Goal: Ask a question: Seek information or help from site administrators or community

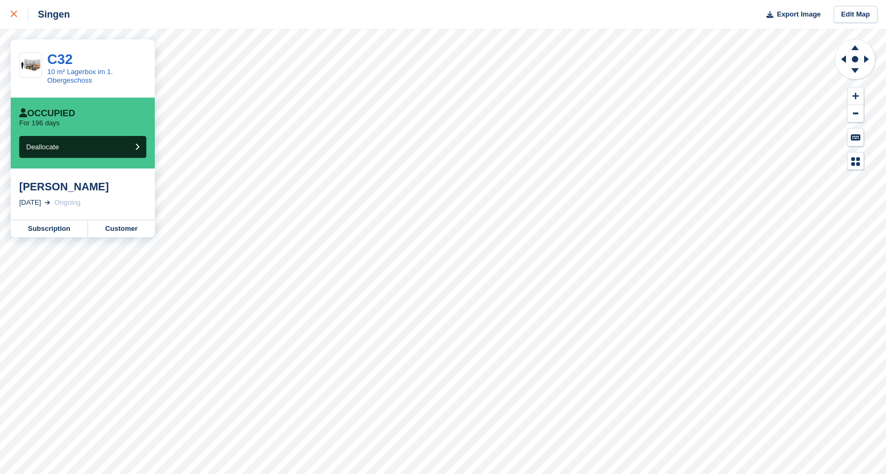
click at [13, 11] on icon at bounding box center [14, 14] width 6 height 6
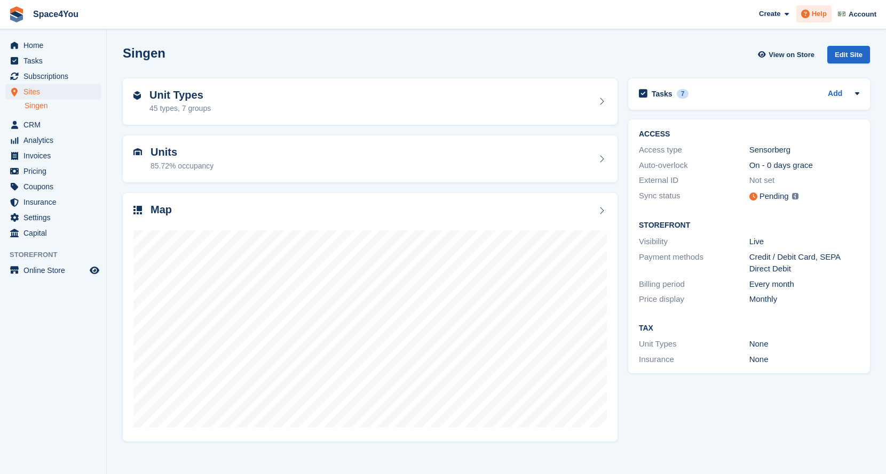
click at [816, 13] on span "Help" at bounding box center [819, 14] width 15 height 11
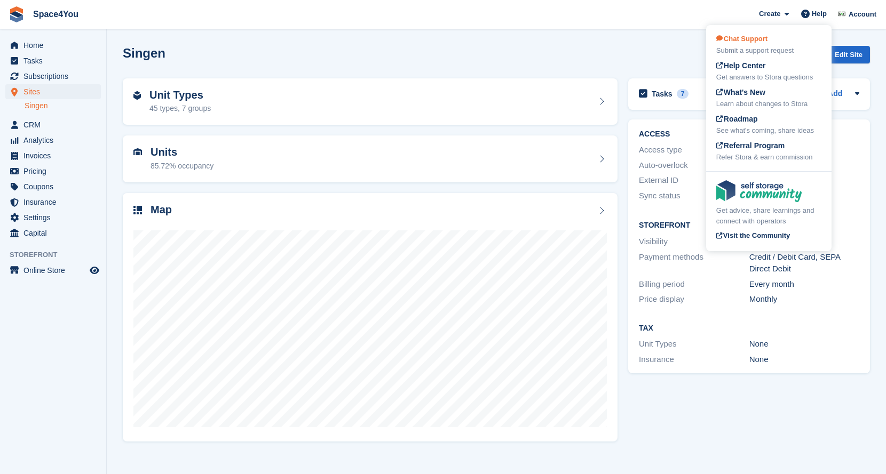
click at [774, 42] on div "Chat Support Submit a support request" at bounding box center [768, 45] width 105 height 22
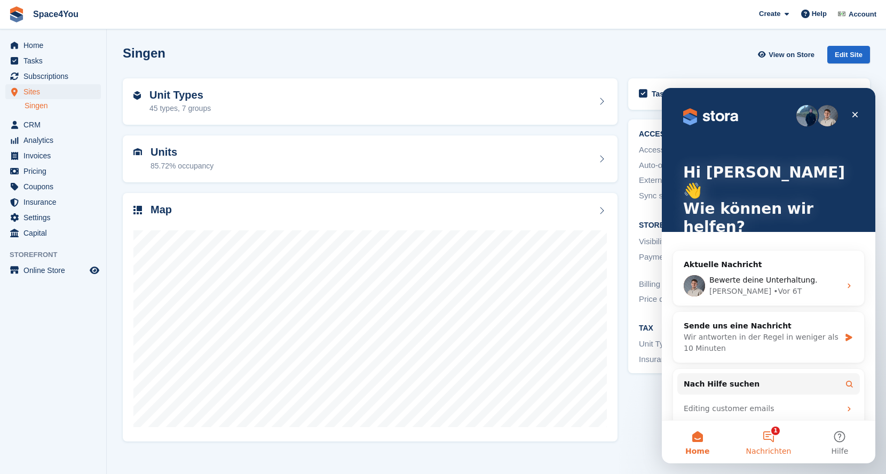
click at [774, 444] on button "1 Nachrichten" at bounding box center [768, 442] width 71 height 43
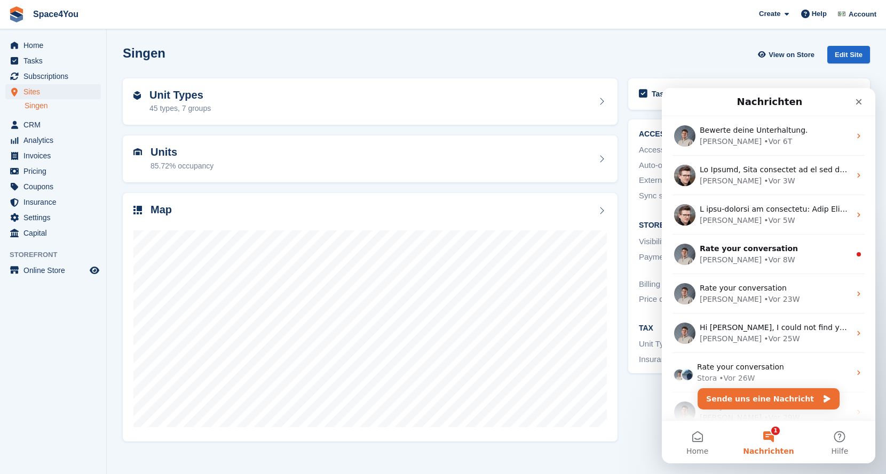
click at [769, 400] on button "Sende uns eine Nachricht" at bounding box center [768, 398] width 142 height 21
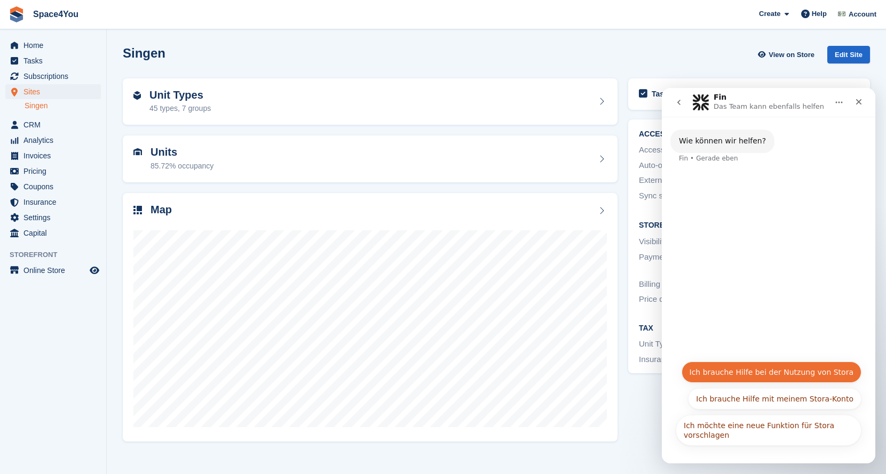
click at [764, 376] on button "Ich brauche Hilfe bei der Nutzung von Stora" at bounding box center [771, 372] width 180 height 21
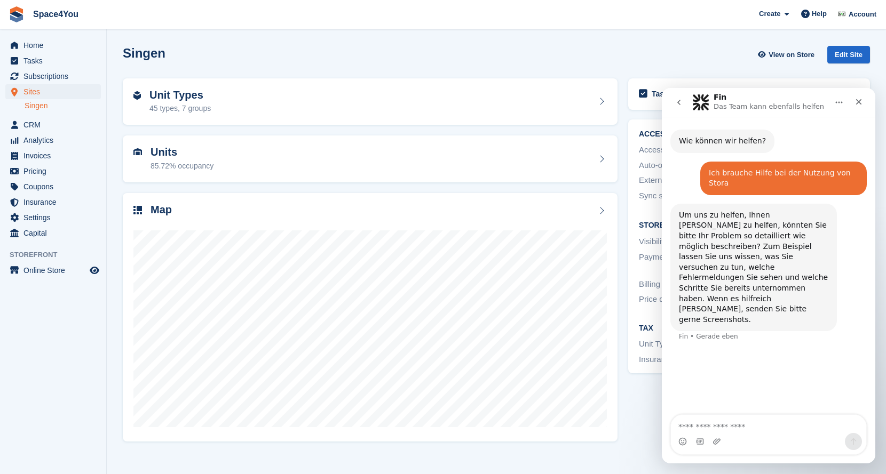
click at [720, 420] on textarea "Nachricht senden..." at bounding box center [768, 424] width 195 height 18
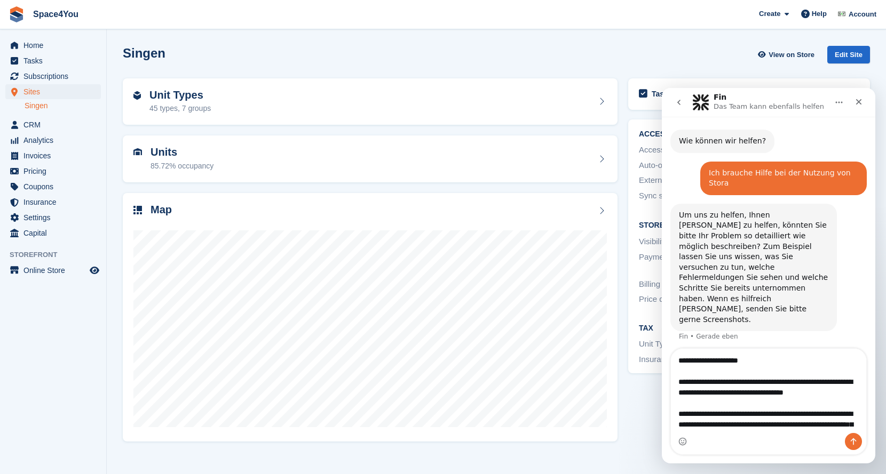
type textarea "**********"
click at [853, 439] on icon "Sende eine Nachricht…" at bounding box center [854, 442] width 6 height 7
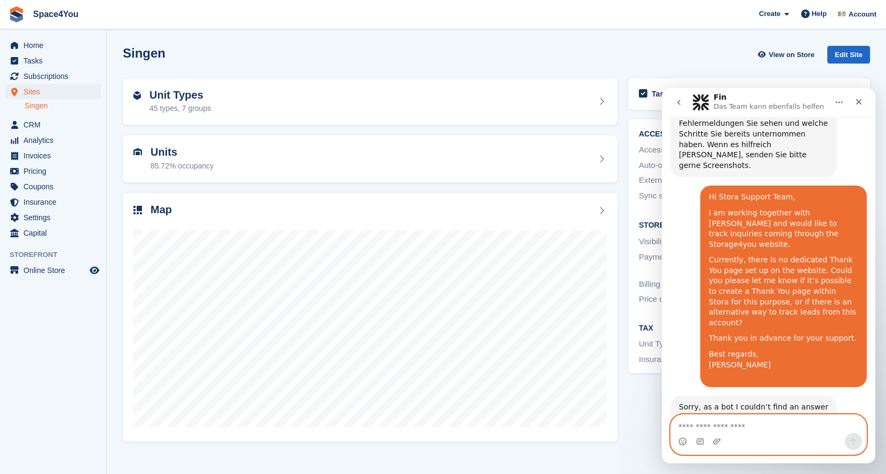
scroll to position [201, 0]
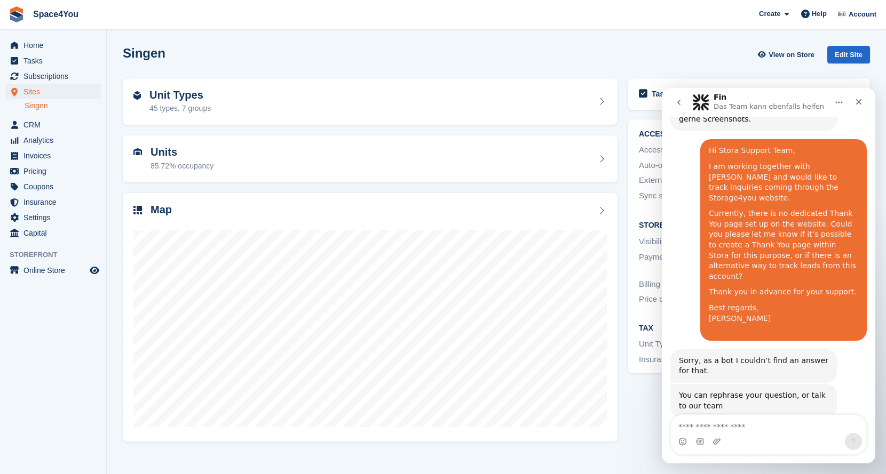
click at [754, 391] on div "You can rephrase your question, or talk to our team" at bounding box center [753, 401] width 149 height 21
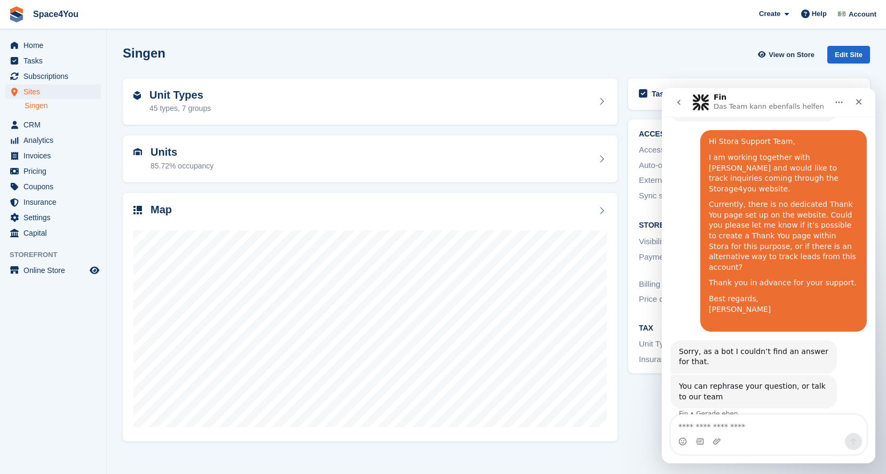
scroll to position [211, 0]
click at [829, 438] on button "Get more help 👤" at bounding box center [820, 448] width 81 height 21
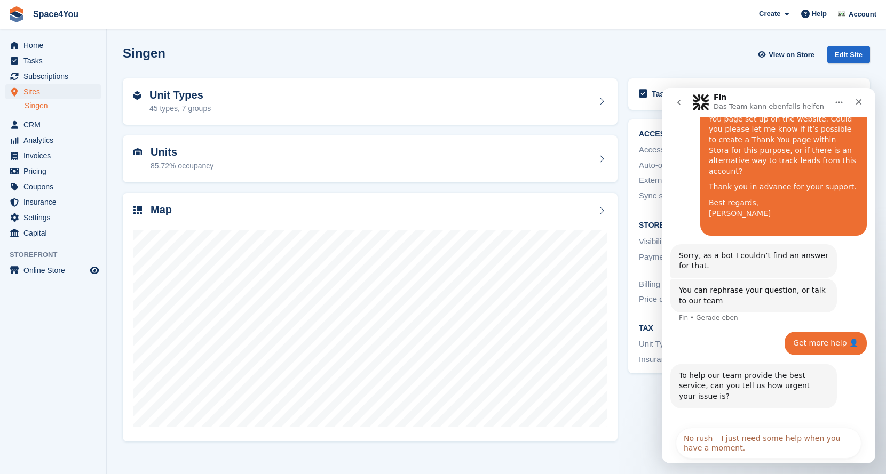
scroll to position [319, 0]
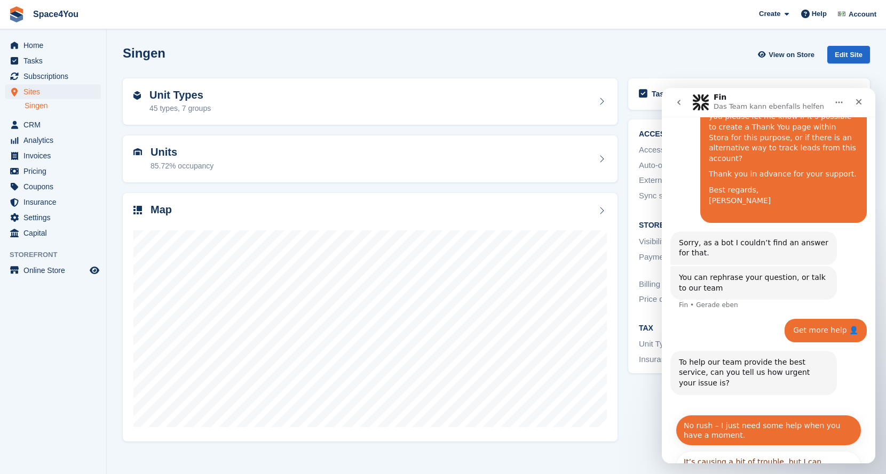
click at [773, 415] on button "No rush – I just need some help when you have a moment." at bounding box center [769, 430] width 186 height 31
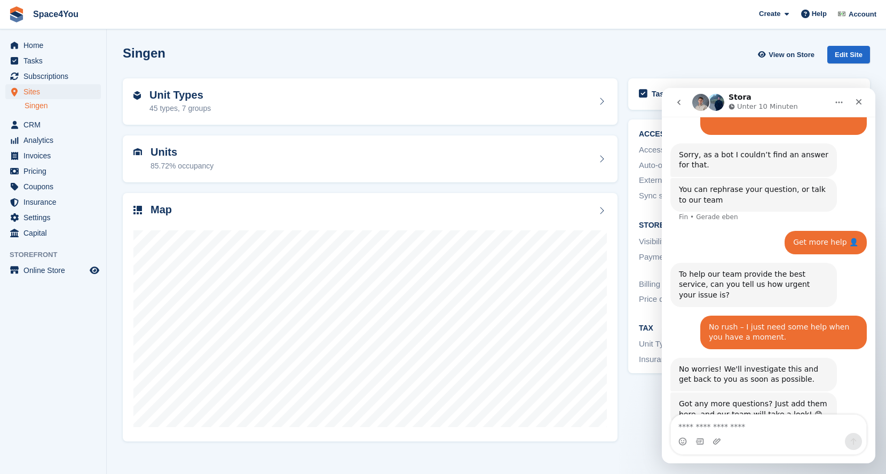
scroll to position [407, 0]
click at [424, 67] on div "Singen View on Store Edit Site" at bounding box center [496, 57] width 758 height 33
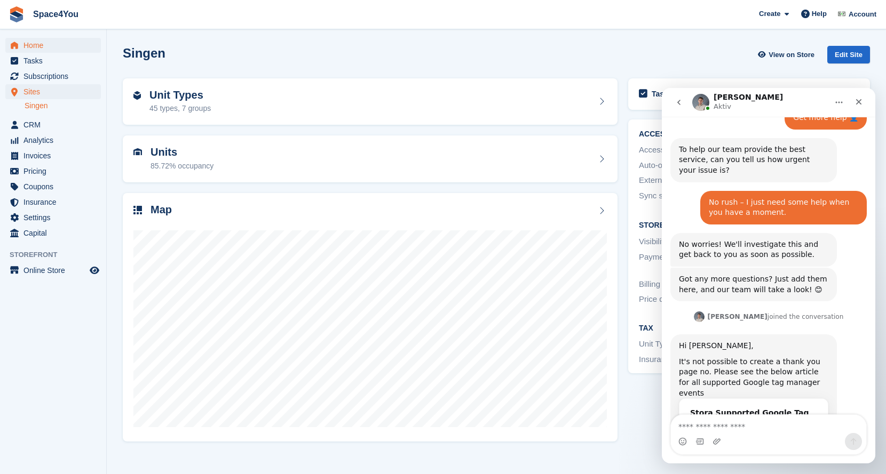
scroll to position [533, 0]
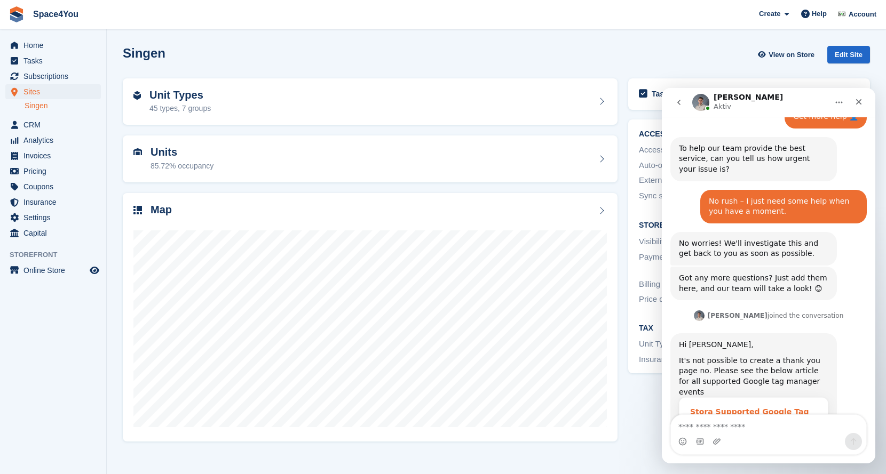
click at [725, 407] on div "Stora Supported Google Tag Manager Events" at bounding box center [753, 418] width 127 height 22
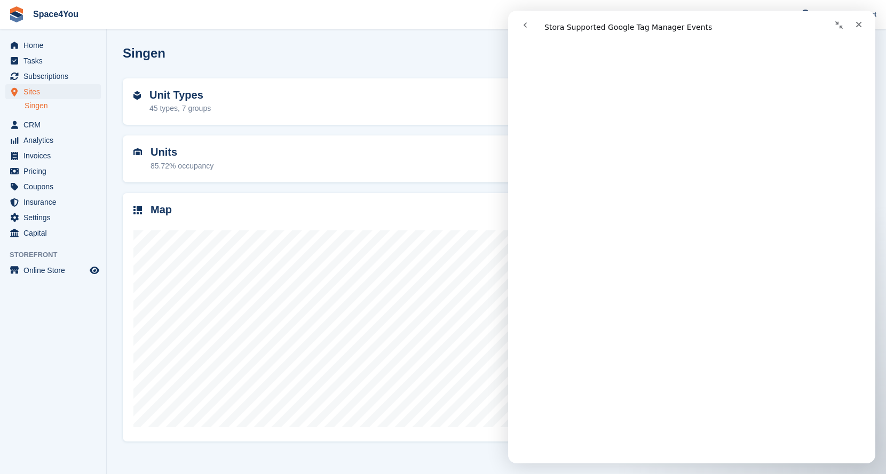
scroll to position [0, 0]
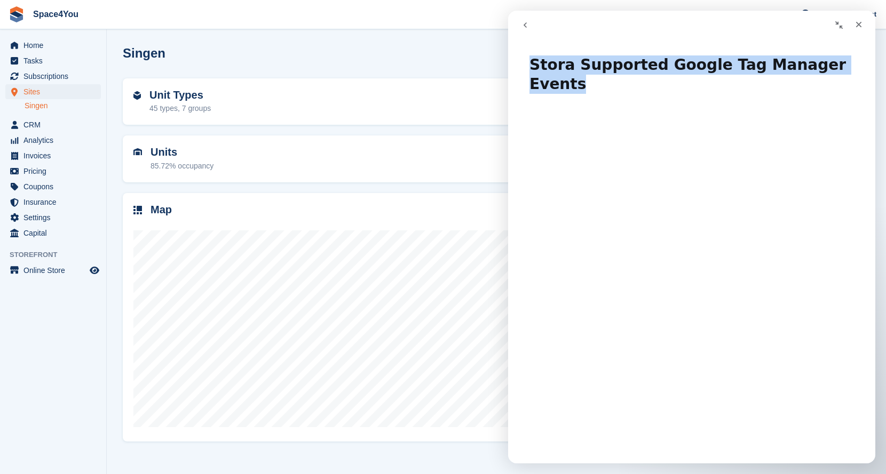
drag, startPoint x: 530, startPoint y: 64, endPoint x: 842, endPoint y: 58, distance: 311.7
click at [842, 58] on h1 "Stora Supported Google Tag Manager Events" at bounding box center [691, 71] width 367 height 52
copy h1 "Stora Supported Google Tag Manager Events"
click at [854, 28] on icon "Schließen" at bounding box center [858, 24] width 9 height 9
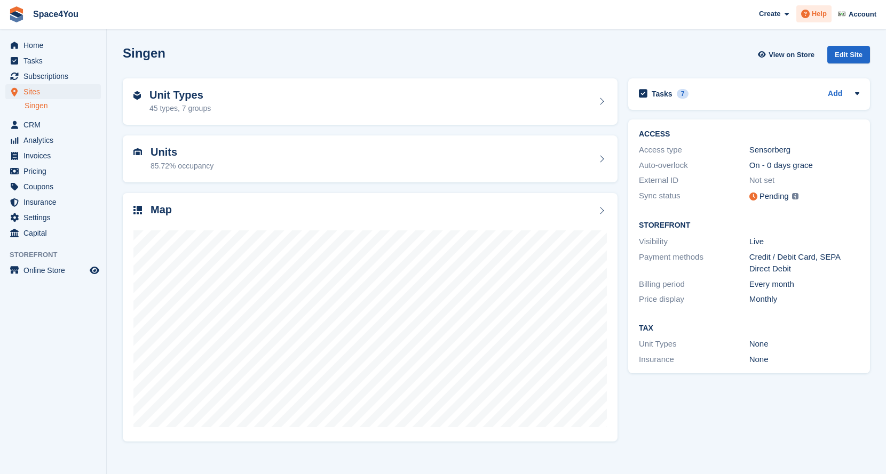
click at [820, 12] on span "Help" at bounding box center [819, 14] width 15 height 11
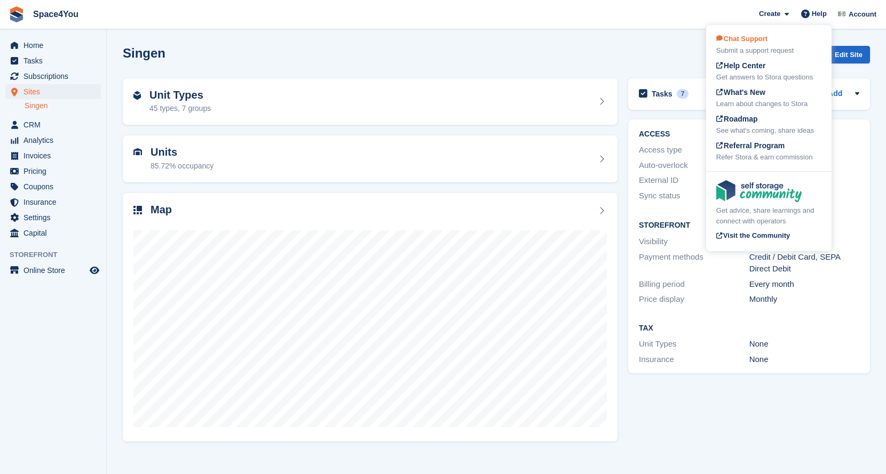
click at [754, 46] on div "Submit a support request" at bounding box center [768, 50] width 105 height 11
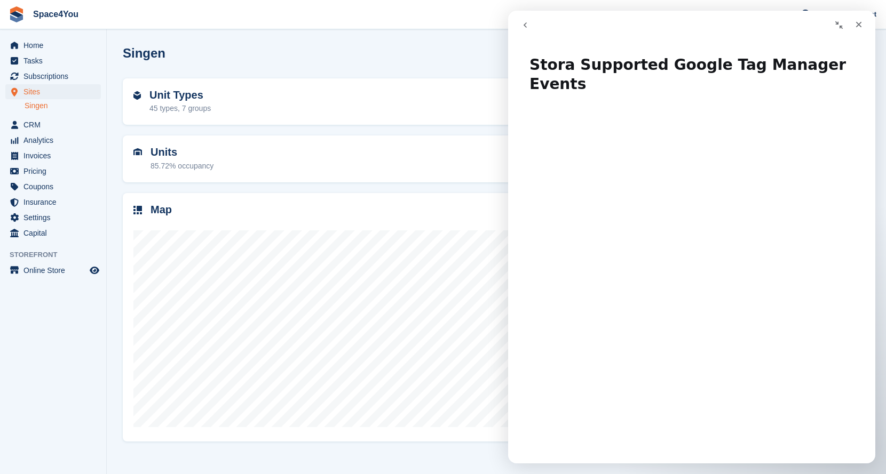
click at [526, 26] on icon "go back" at bounding box center [524, 24] width 3 height 5
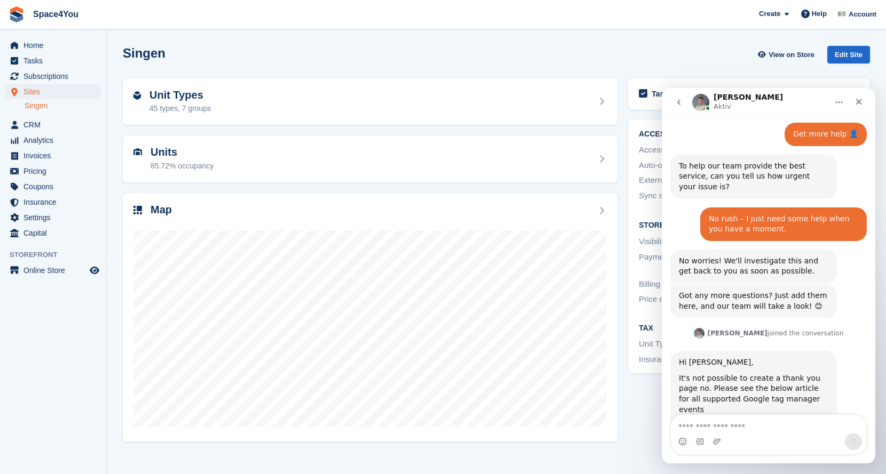
scroll to position [522, 0]
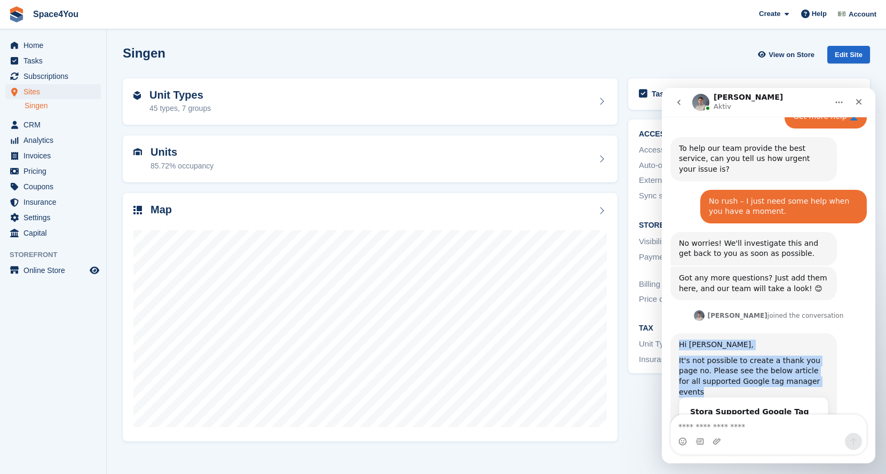
drag, startPoint x: 813, startPoint y: 319, endPoint x: 677, endPoint y: 282, distance: 140.6
click at [677, 333] on div "Hi Finn-Kristof, It's not possible to create a thank you page no. Please see th…" at bounding box center [753, 399] width 166 height 132
click at [822, 356] on div "It's not possible to create a thank you page no. Please see the below article f…" at bounding box center [753, 377] width 149 height 42
drag, startPoint x: 833, startPoint y: 383, endPoint x: 678, endPoint y: 283, distance: 184.7
click at [678, 333] on div "Hi Finn-Kristof, It's not possible to create a thank you page no. Please see th…" at bounding box center [753, 399] width 166 height 132
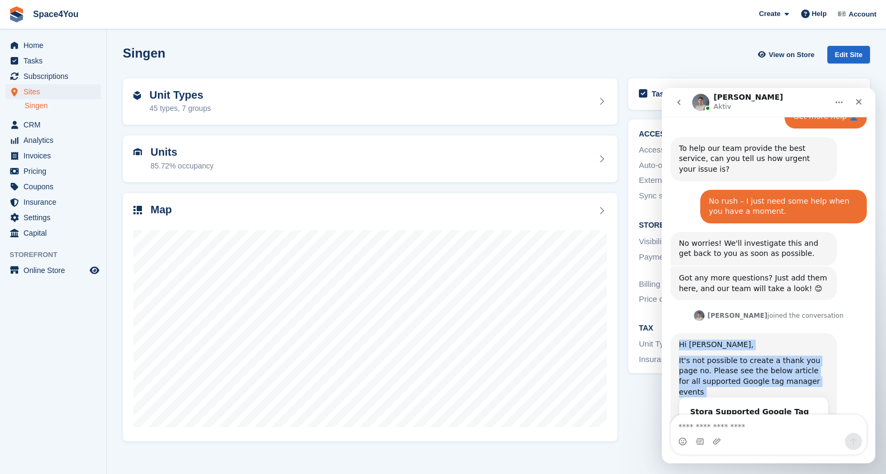
copy div "Hi Finn-Kristof, It's not possible to create a thank you page no. Please see th…"
click at [733, 435] on div "Intercom Messenger" at bounding box center [768, 441] width 195 height 17
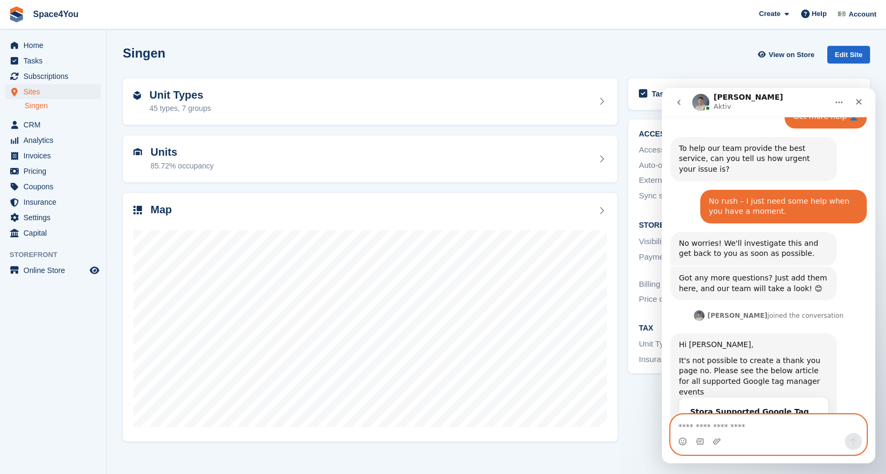
click at [715, 427] on textarea "Nachricht senden..." at bounding box center [768, 424] width 195 height 18
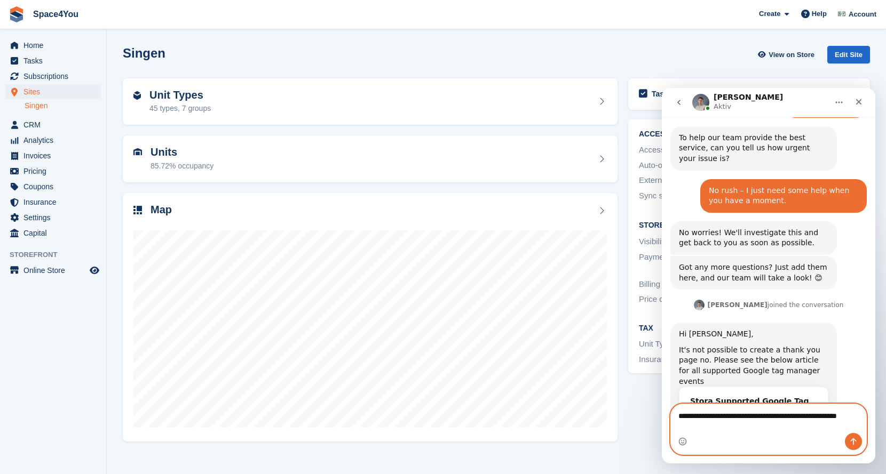
type textarea "**********"
click at [848, 441] on button "Sende eine Nachricht…" at bounding box center [853, 441] width 17 height 17
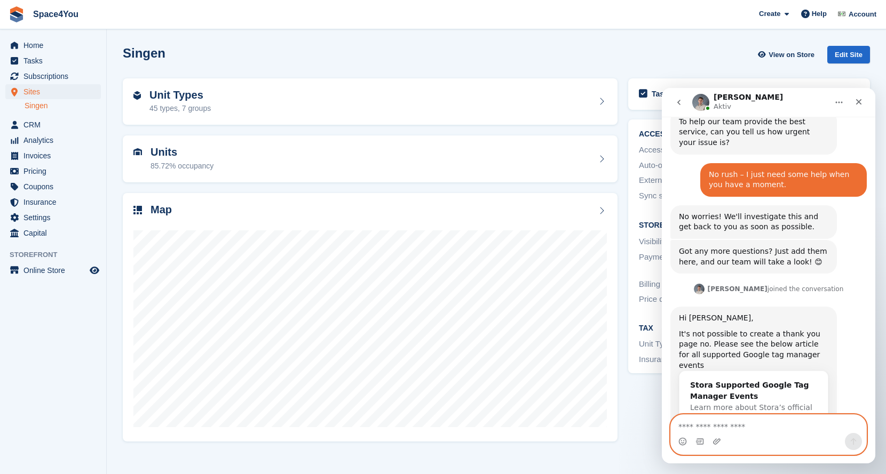
scroll to position [564, 0]
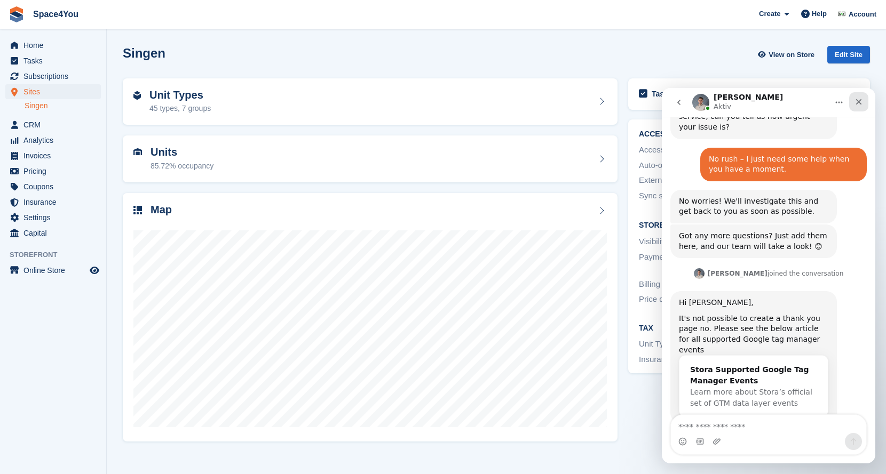
click at [859, 101] on icon "Schließen" at bounding box center [858, 102] width 9 height 9
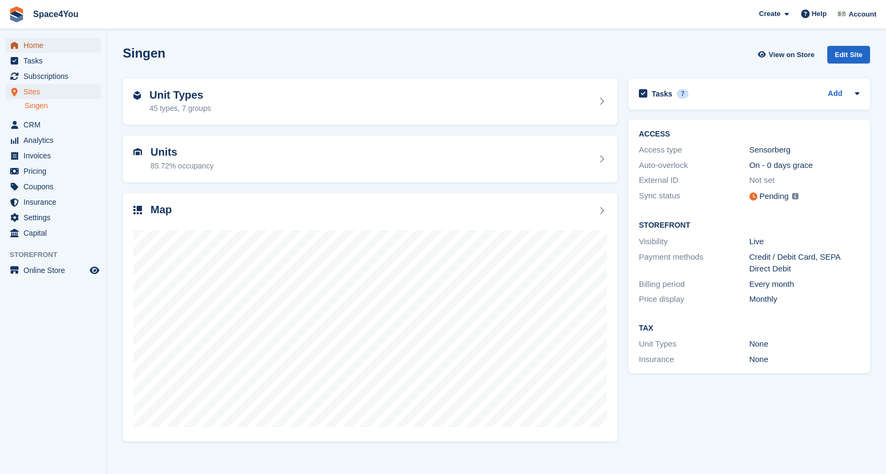
click at [32, 49] on span "Home" at bounding box center [55, 45] width 64 height 15
